Goal: Task Accomplishment & Management: Use online tool/utility

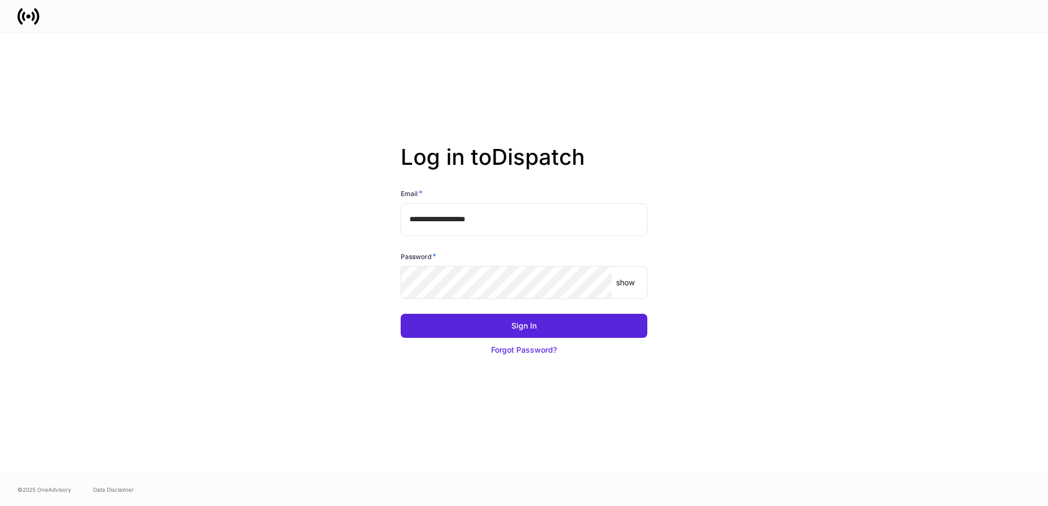
type input "**********"
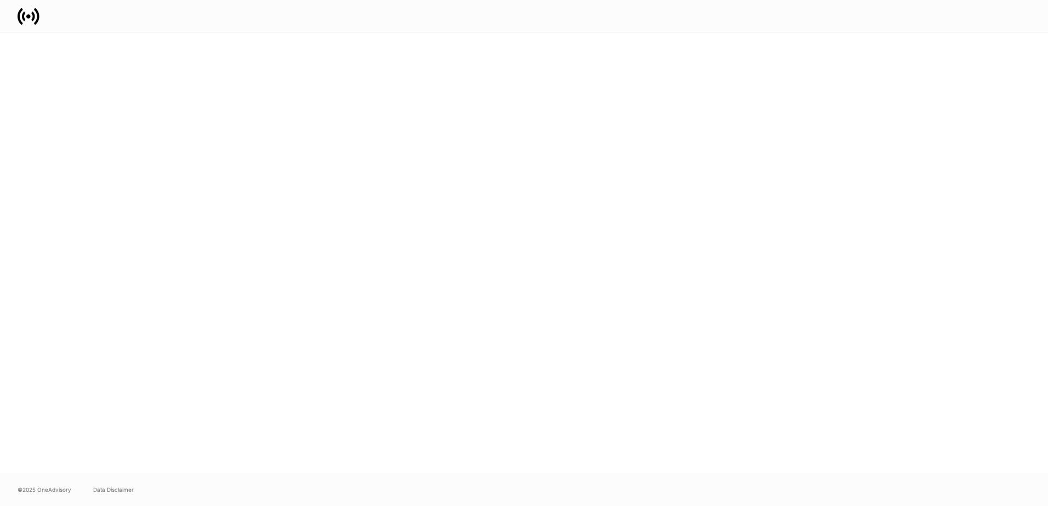
click at [493, 336] on div at bounding box center [524, 253] width 658 height 441
